Goal: Check status

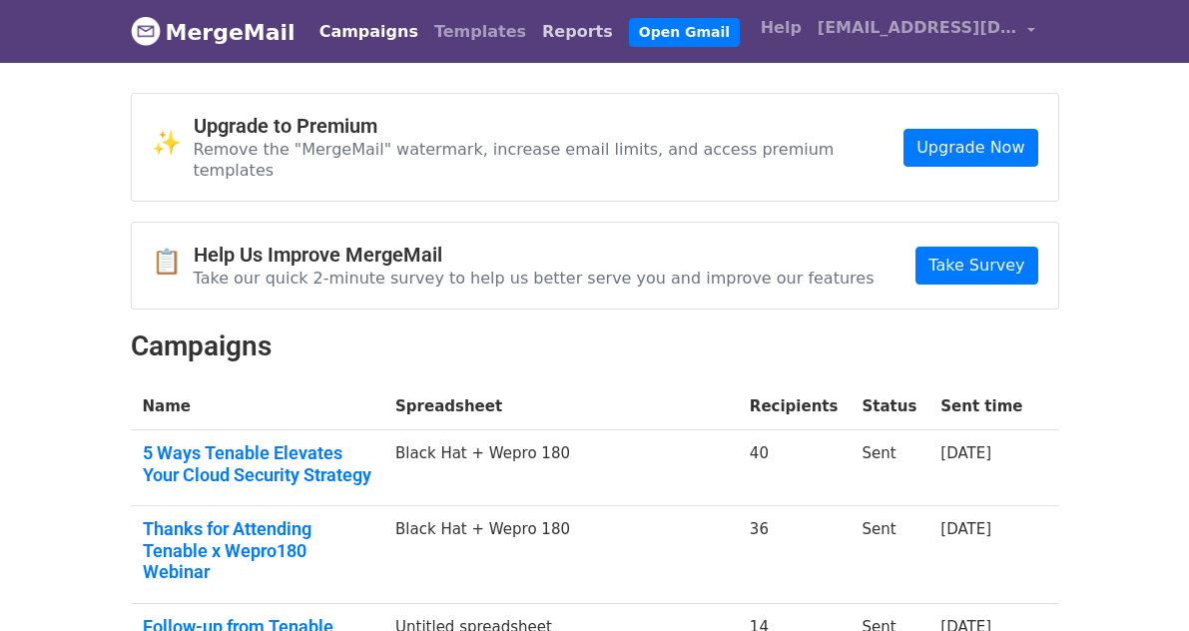
click at [534, 43] on link "Reports" at bounding box center [577, 32] width 87 height 40
click at [534, 31] on link "Reports" at bounding box center [577, 32] width 87 height 40
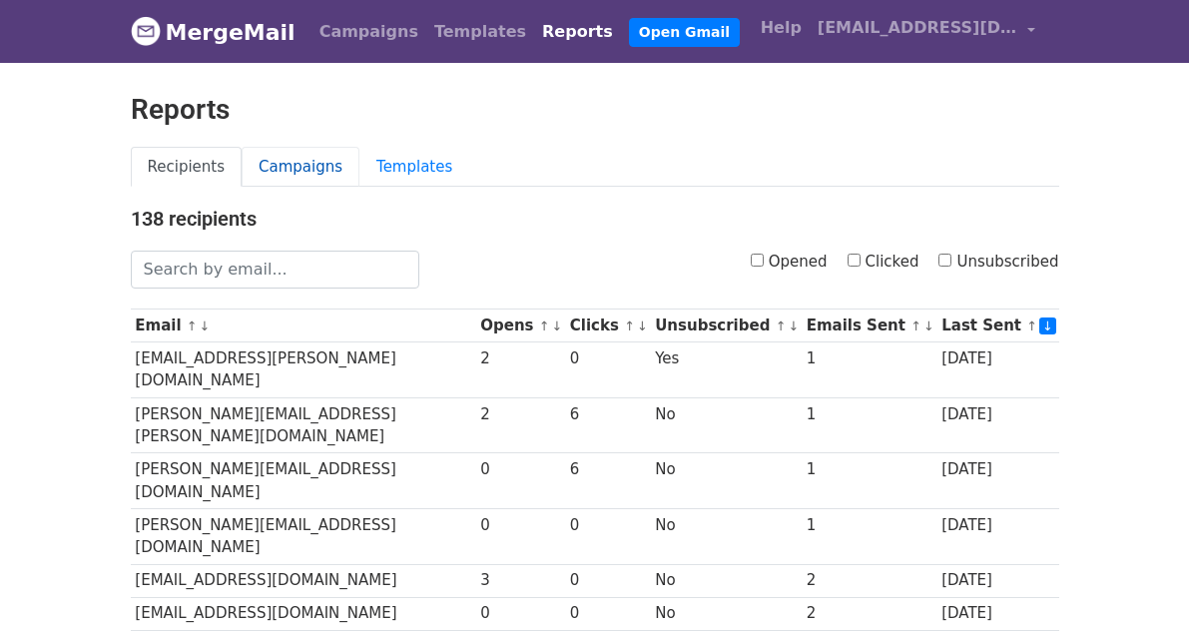
click at [291, 163] on link "Campaigns" at bounding box center [301, 167] width 118 height 41
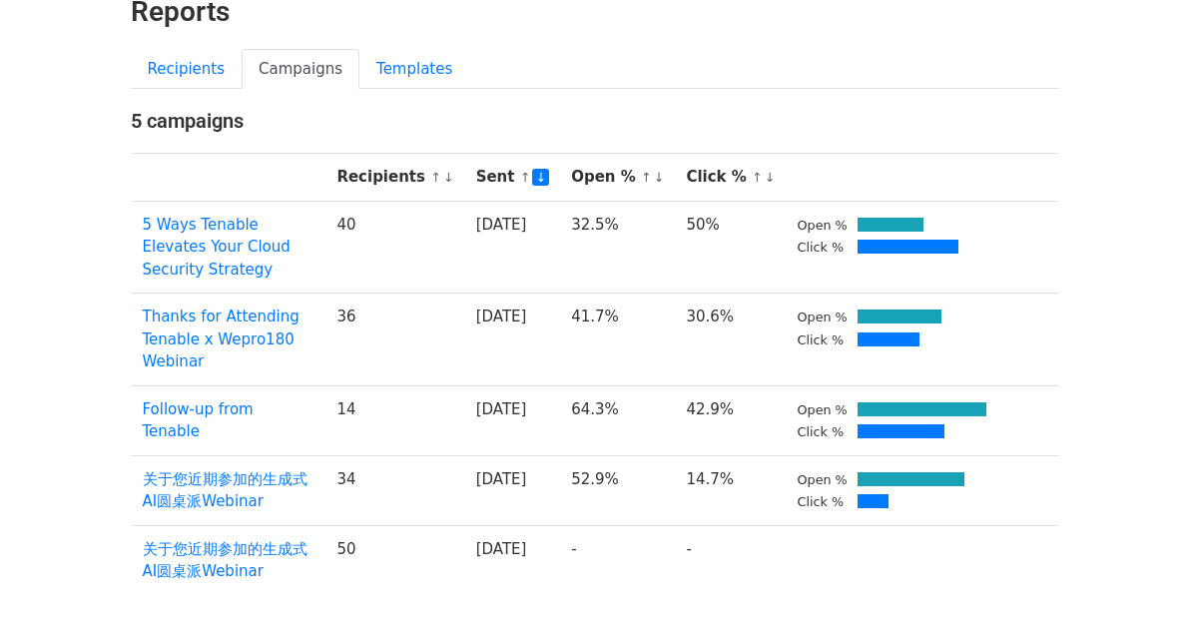
scroll to position [101, 0]
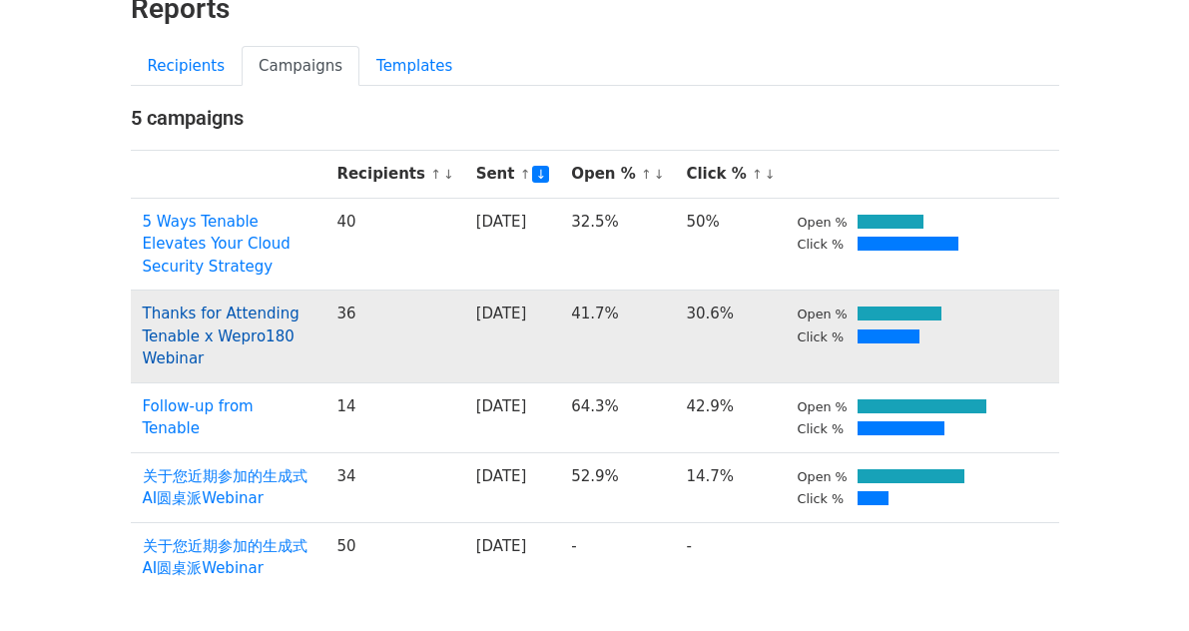
click at [234, 331] on link "Thanks for Attending Tenable x Wepro180 Webinar" at bounding box center [221, 336] width 157 height 63
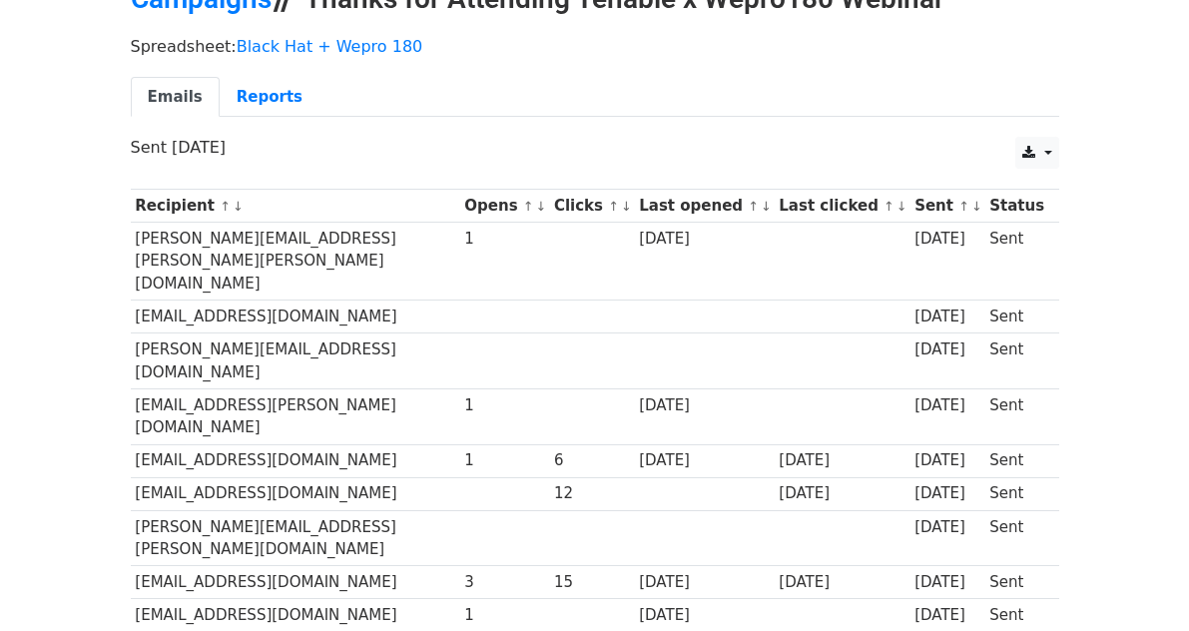
scroll to position [110, 0]
